Goal: Information Seeking & Learning: Learn about a topic

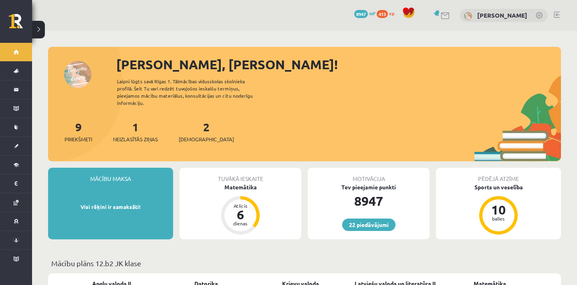
scroll to position [27, 0]
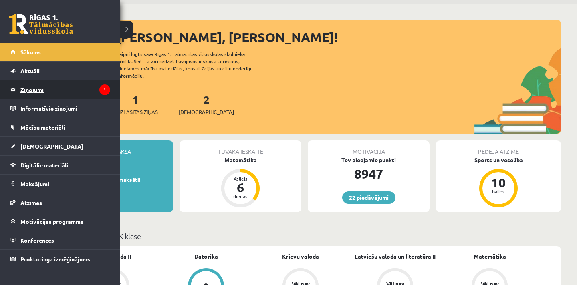
click at [44, 87] on legend "Ziņojumi 1" at bounding box center [65, 89] width 90 height 18
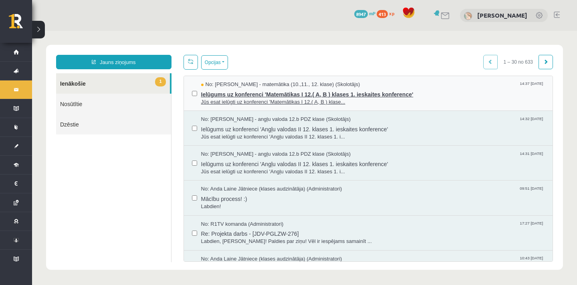
click at [281, 92] on span "Ielūgums uz konferenci 'Matemātikas I 12.( A, B ) klases 1. ieskaites konferenc…" at bounding box center [373, 94] width 344 height 10
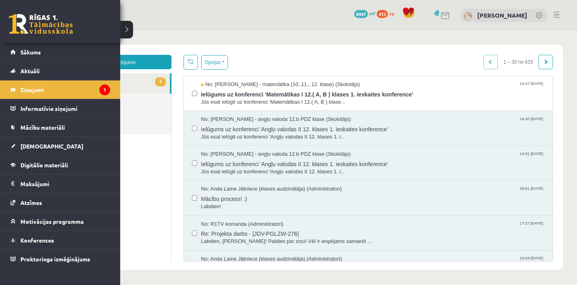
click at [14, 19] on link at bounding box center [41, 24] width 64 height 20
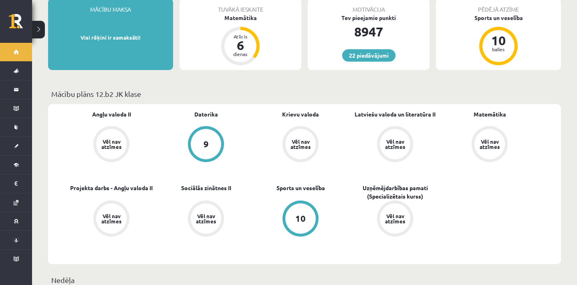
scroll to position [135, 0]
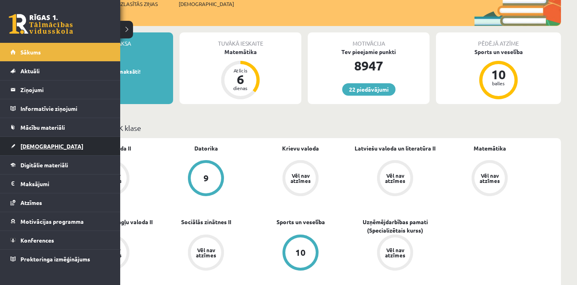
click at [28, 150] on link "[DEMOGRAPHIC_DATA]" at bounding box center [60, 146] width 100 height 18
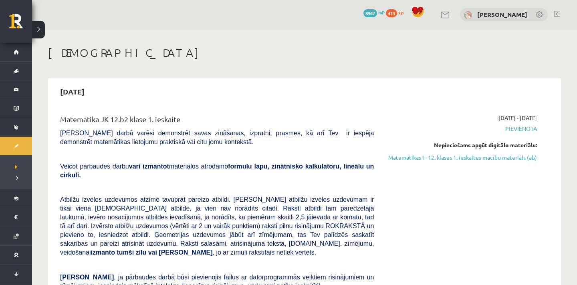
scroll to position [2, 0]
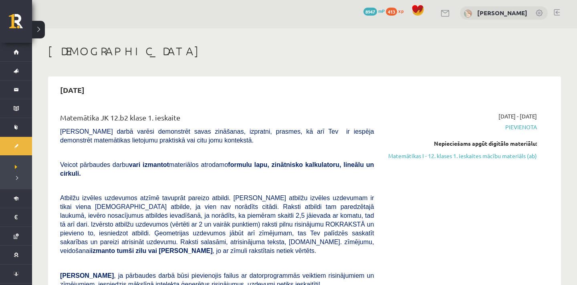
click at [443, 160] on div "[DATE] - [DATE] [GEOGRAPHIC_DATA] Nepieciešams apgūt digitālo materiālu: Matemā…" at bounding box center [461, 247] width 163 height 271
click at [441, 158] on link "Matemātikas I - 12. klases 1. ieskaites mācību materiāls (ab)" at bounding box center [461, 156] width 151 height 8
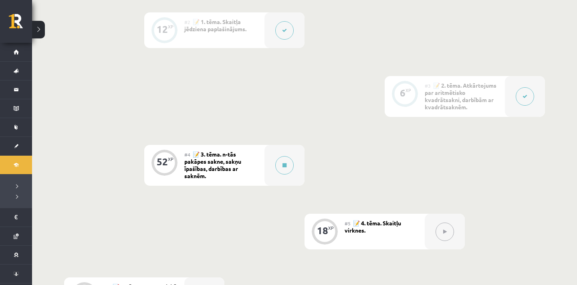
scroll to position [314, 0]
click at [290, 167] on button at bounding box center [284, 166] width 18 height 18
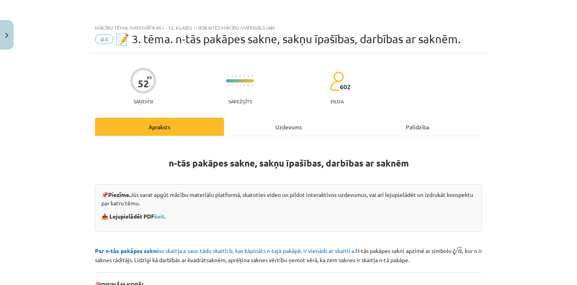
scroll to position [264, 0]
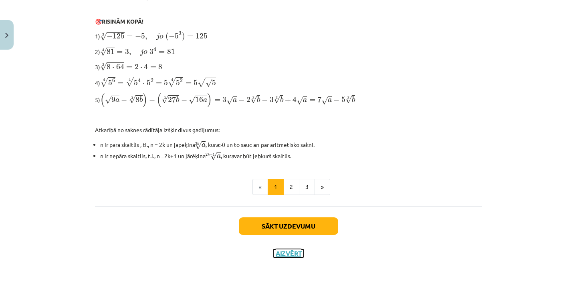
click at [294, 254] on button "Aizvērt" at bounding box center [288, 254] width 30 height 8
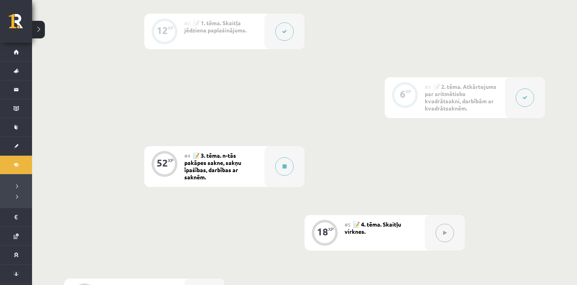
scroll to position [0, 0]
